Goal: Task Accomplishment & Management: Complete application form

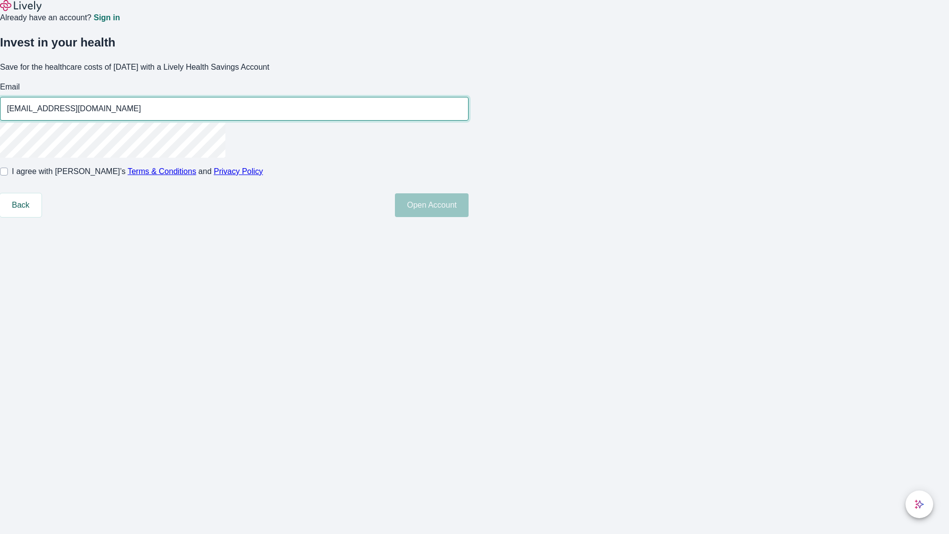
type input "[EMAIL_ADDRESS][DOMAIN_NAME]"
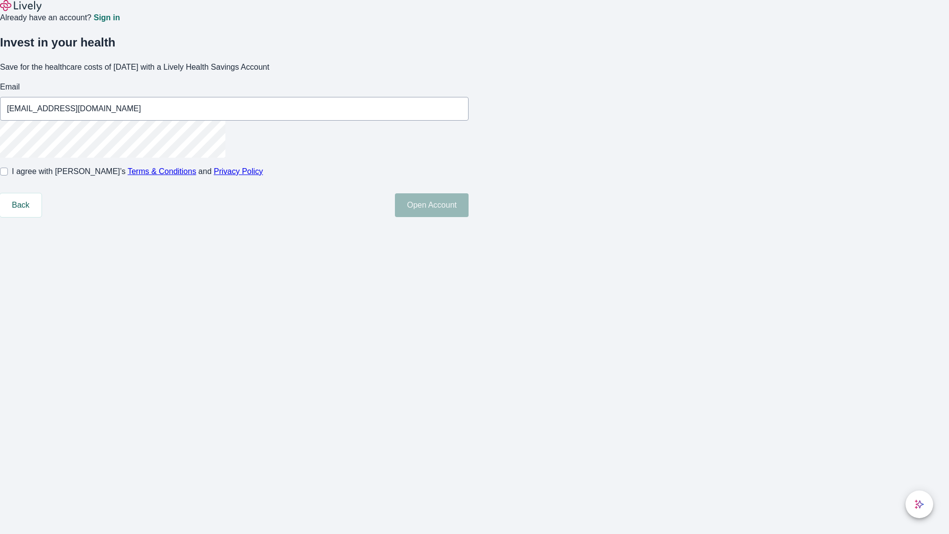
click at [8, 175] on input "I agree with Lively’s Terms & Conditions and Privacy Policy" at bounding box center [4, 172] width 8 height 8
checkbox input "true"
click at [469, 217] on button "Open Account" at bounding box center [432, 205] width 74 height 24
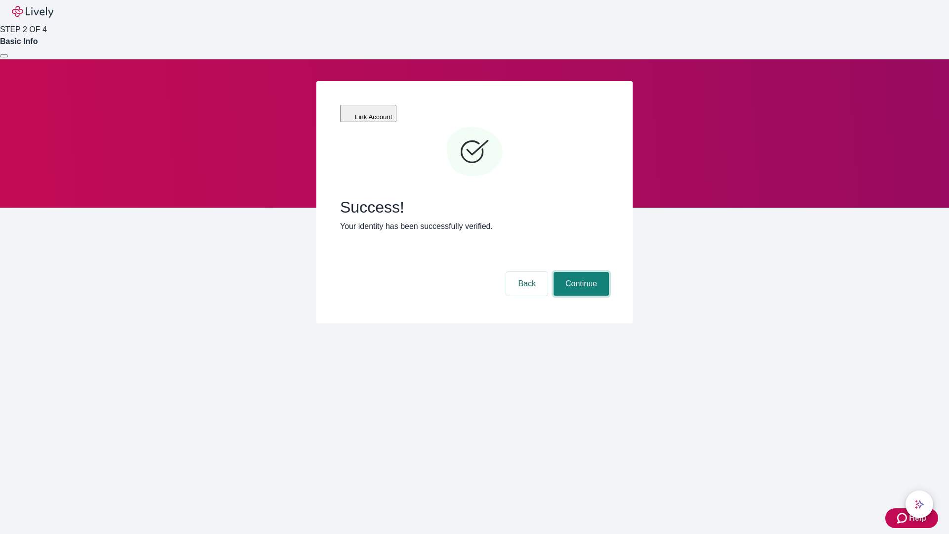
click at [580, 272] on button "Continue" at bounding box center [581, 284] width 55 height 24
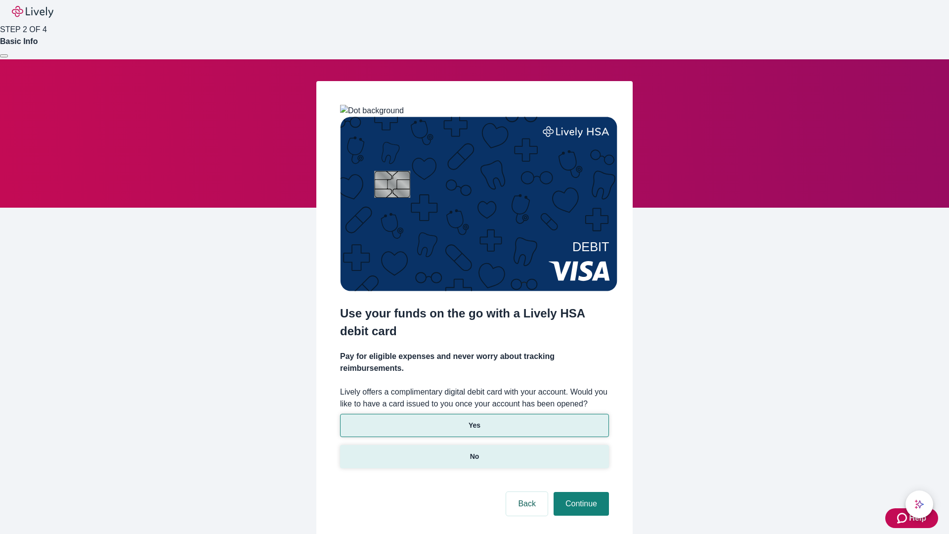
click at [474, 451] on p "No" at bounding box center [474, 456] width 9 height 10
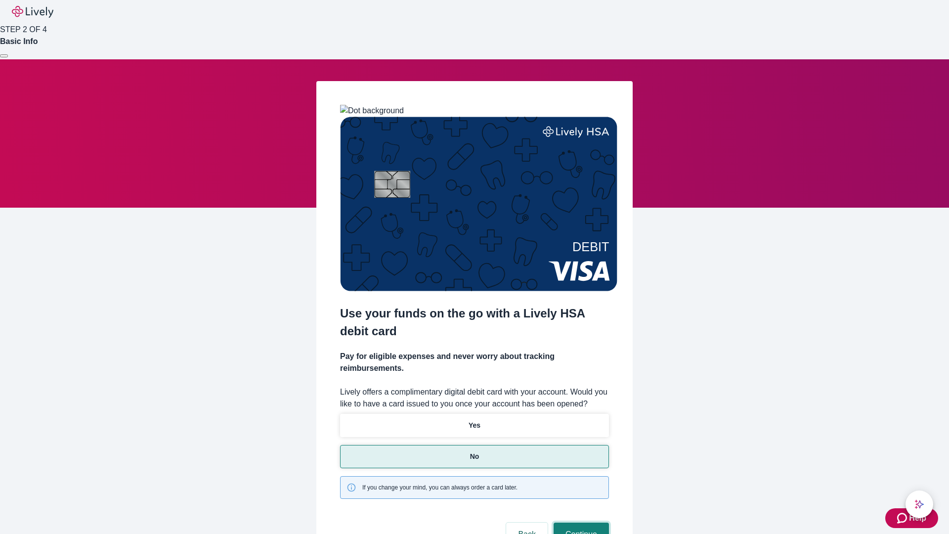
click at [580, 522] on button "Continue" at bounding box center [581, 534] width 55 height 24
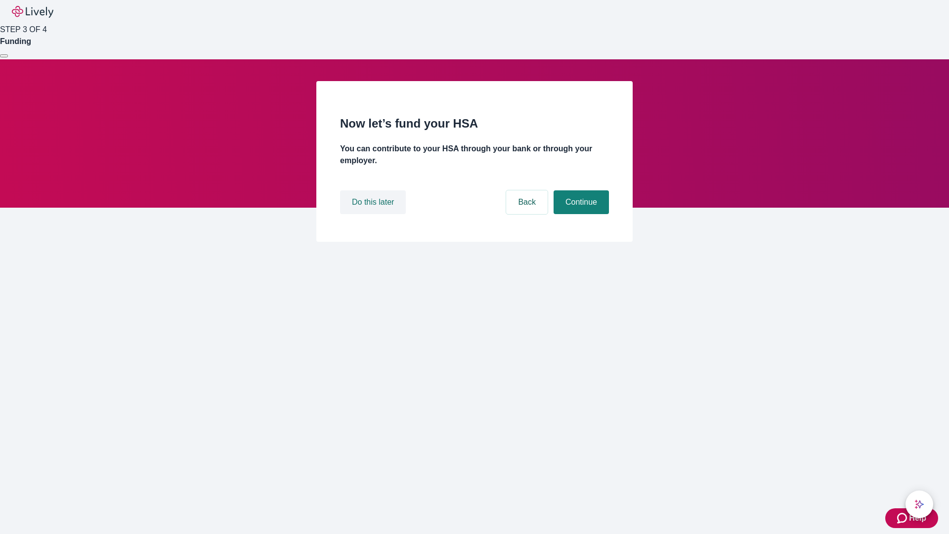
click at [374, 214] on button "Do this later" at bounding box center [373, 202] width 66 height 24
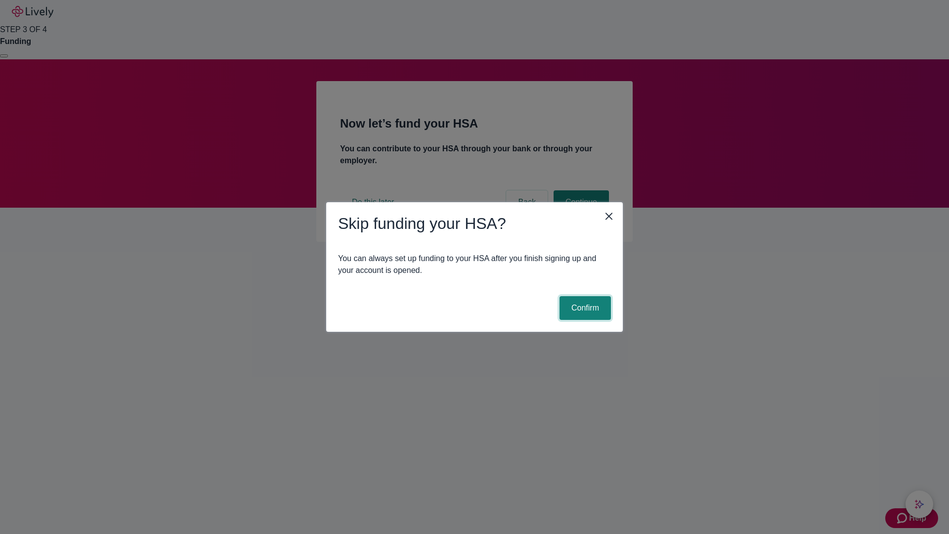
click at [584, 308] on button "Confirm" at bounding box center [584, 308] width 51 height 24
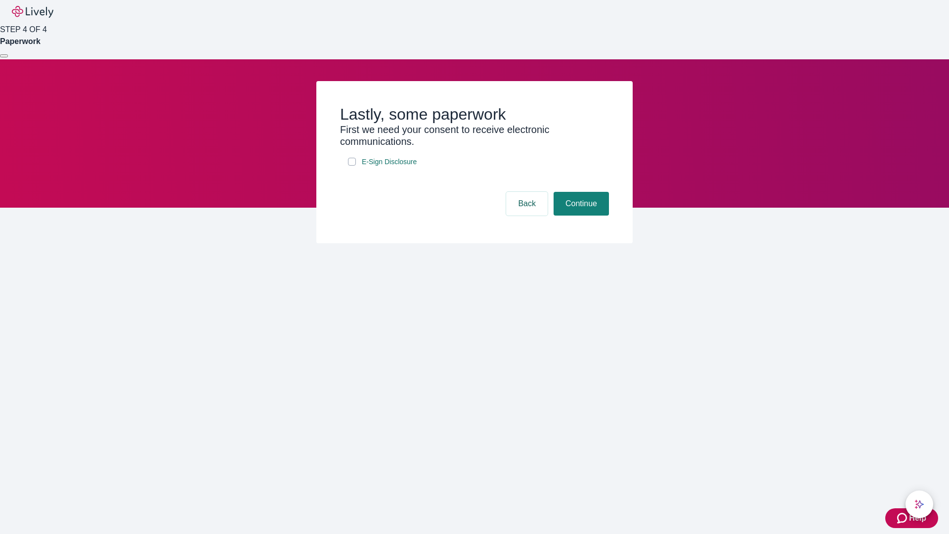
click at [352, 166] on input "E-Sign Disclosure" at bounding box center [352, 162] width 8 height 8
checkbox input "true"
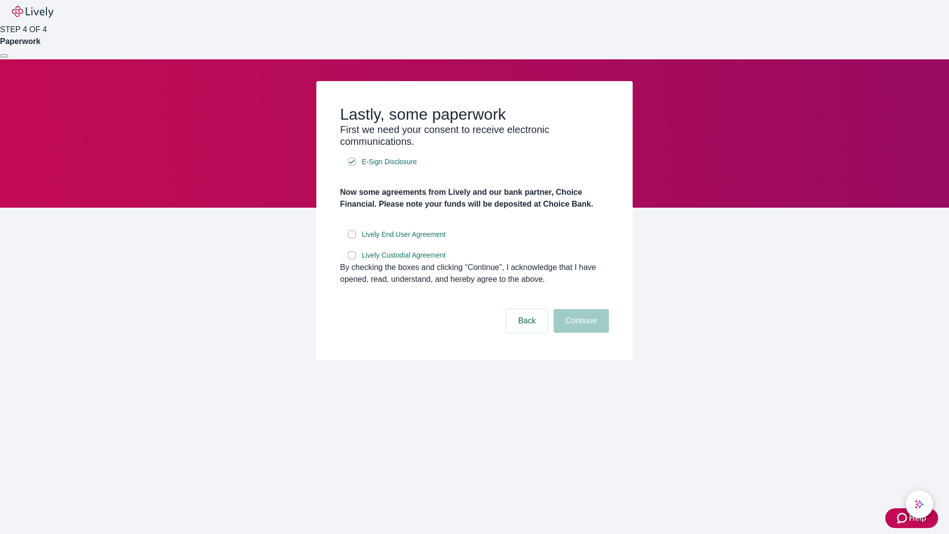
click at [352, 238] on input "Lively End User Agreement" at bounding box center [352, 234] width 8 height 8
checkbox input "true"
click at [352, 259] on input "Lively Custodial Agreement" at bounding box center [352, 255] width 8 height 8
checkbox input "true"
click at [580, 333] on button "Continue" at bounding box center [581, 321] width 55 height 24
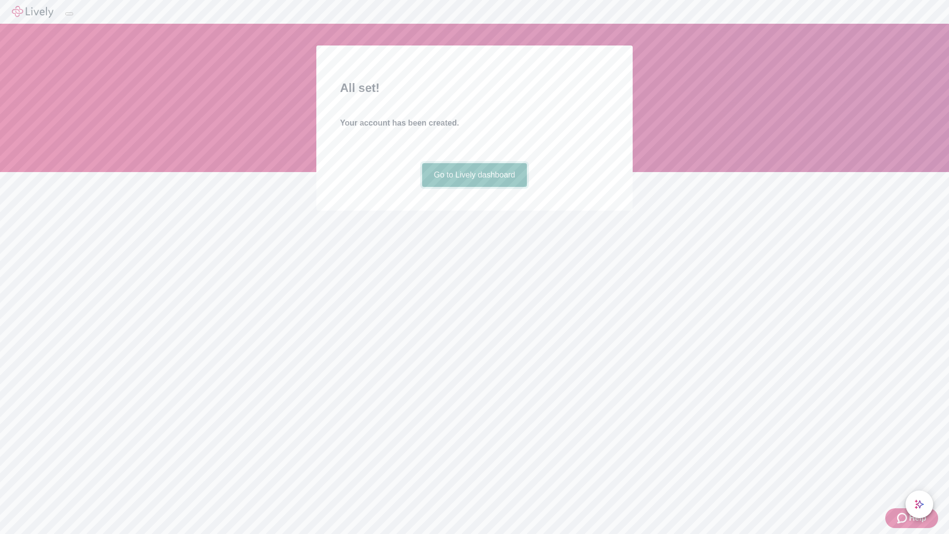
click at [474, 187] on link "Go to Lively dashboard" at bounding box center [474, 175] width 105 height 24
